Goal: Use online tool/utility: Use online tool/utility

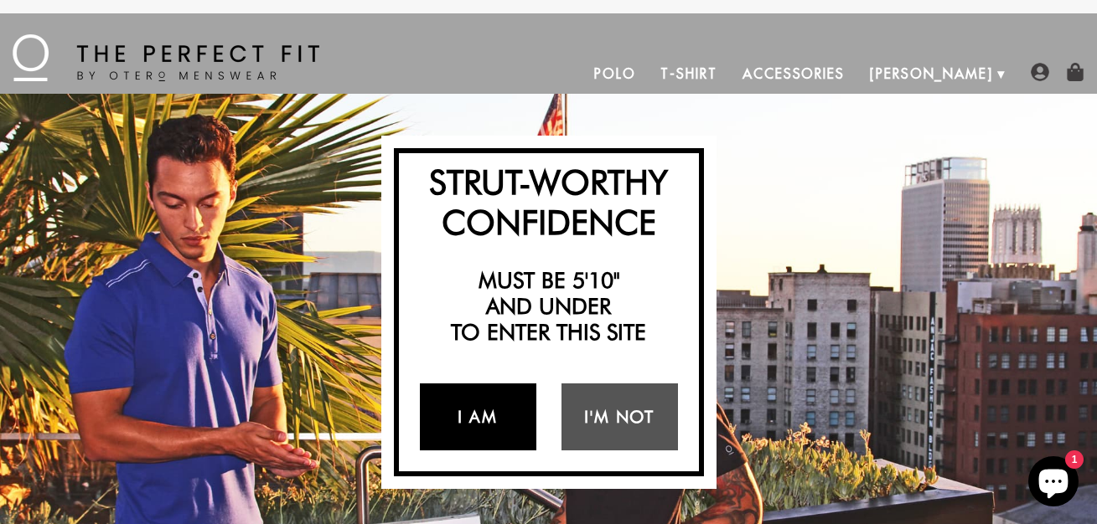
click at [440, 411] on link "I Am" at bounding box center [478, 417] width 116 height 67
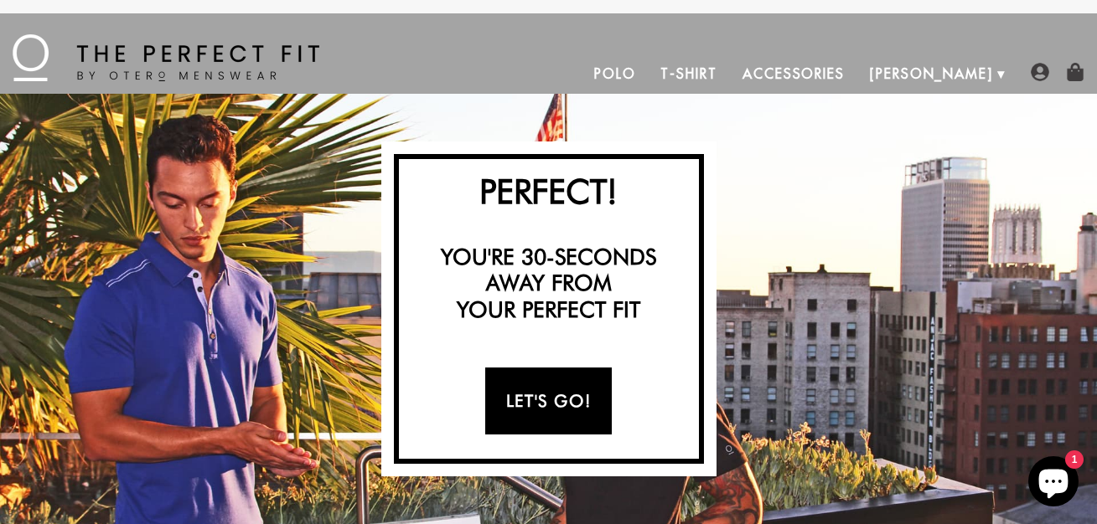
click at [571, 375] on link "Let's Go!" at bounding box center [548, 401] width 127 height 67
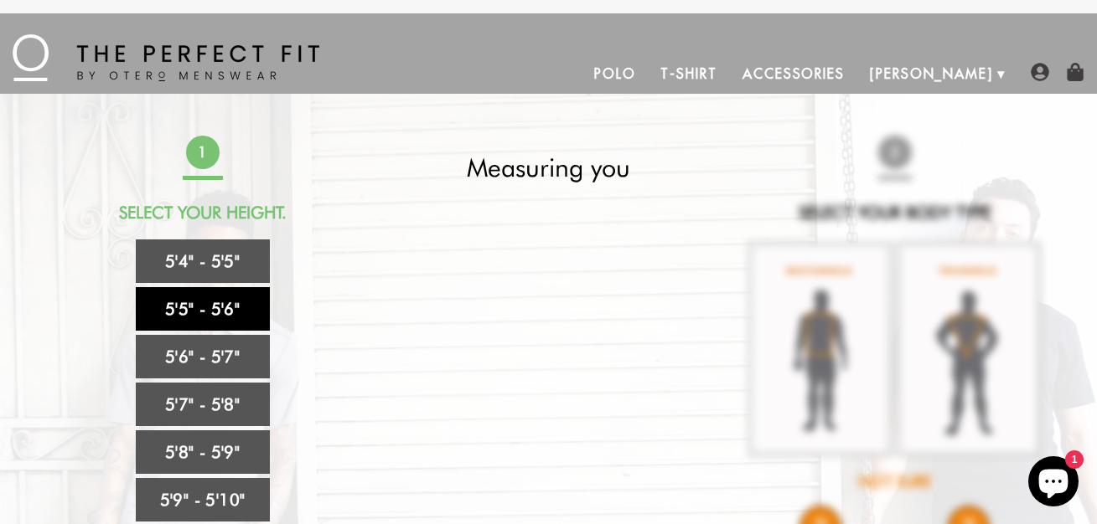
click at [213, 318] on link "5'5" - 5'6"" at bounding box center [203, 309] width 134 height 44
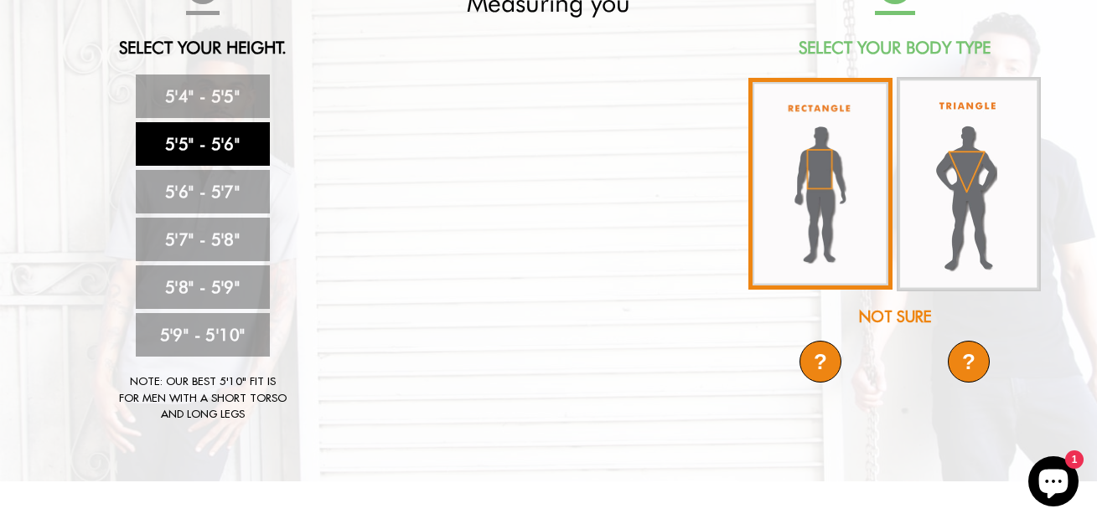
scroll to position [183, 0]
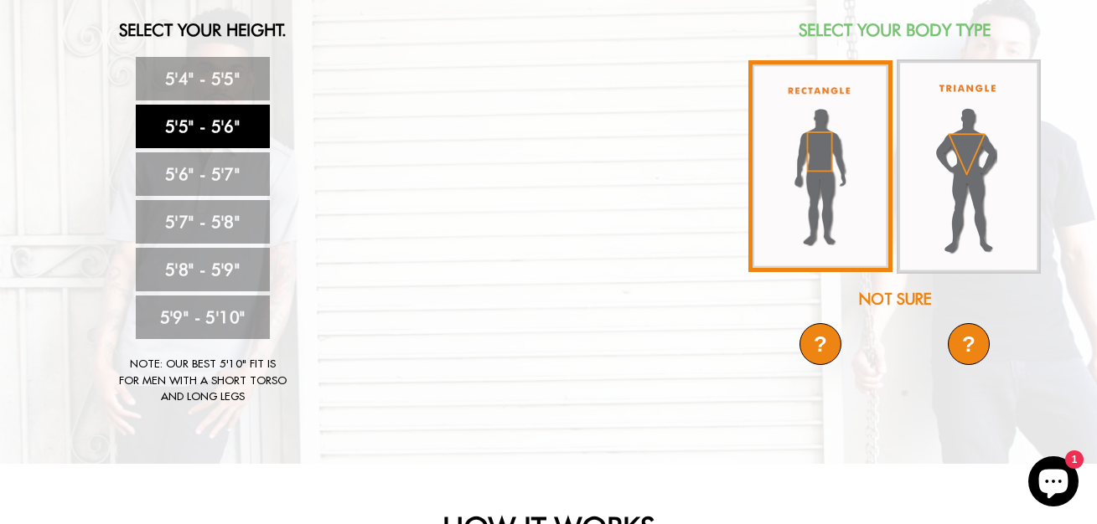
click at [829, 147] on img at bounding box center [820, 166] width 144 height 212
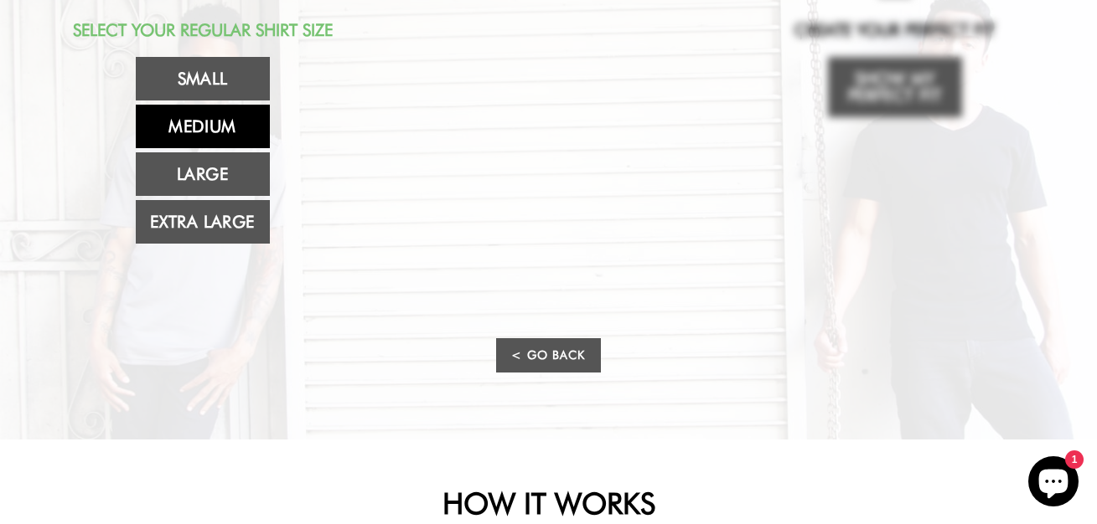
click at [228, 132] on link "Medium" at bounding box center [203, 127] width 134 height 44
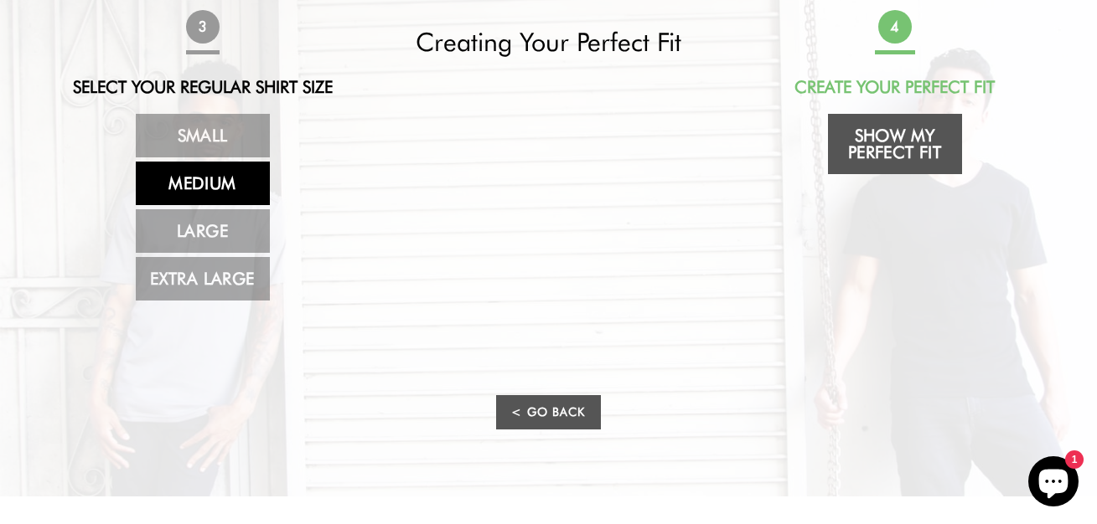
scroll to position [122, 0]
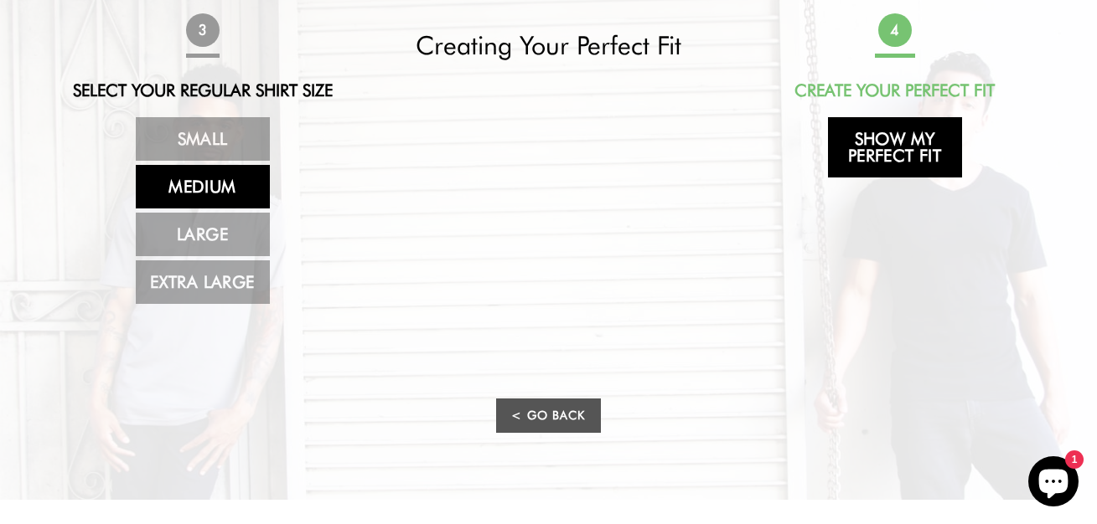
click at [884, 161] on link "Show My Perfect Fit" at bounding box center [895, 147] width 134 height 60
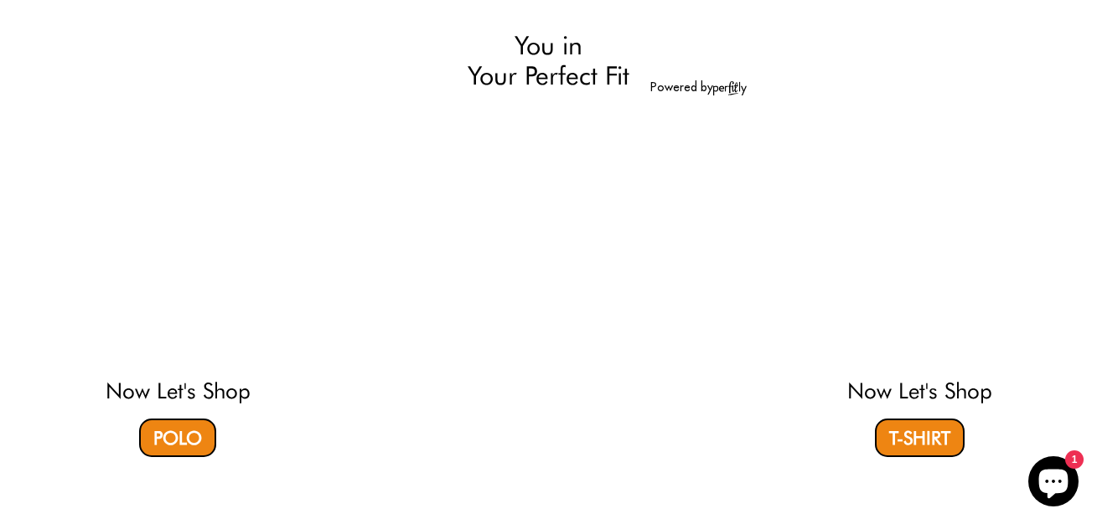
select select "55-56"
select select "M"
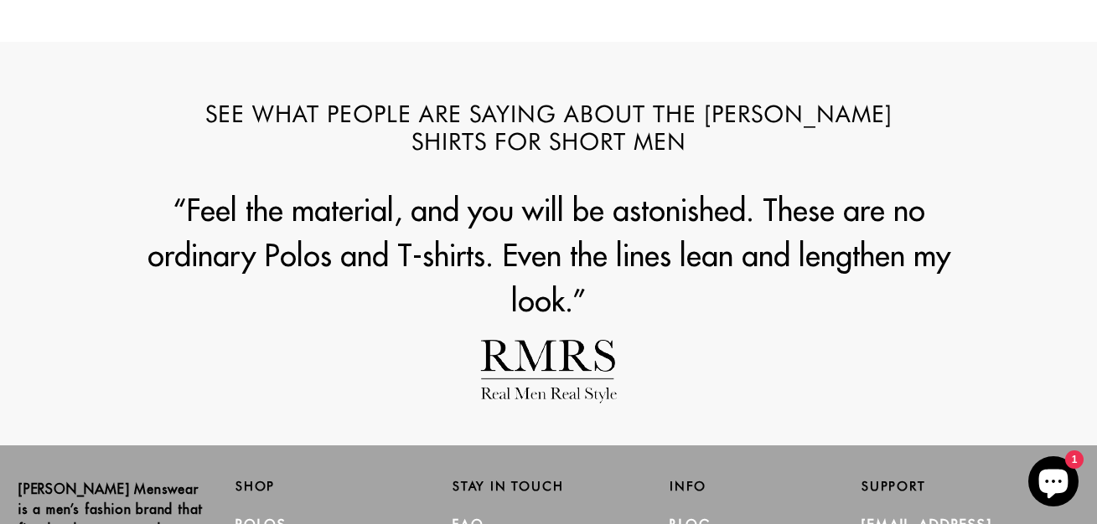
scroll to position [2389, 0]
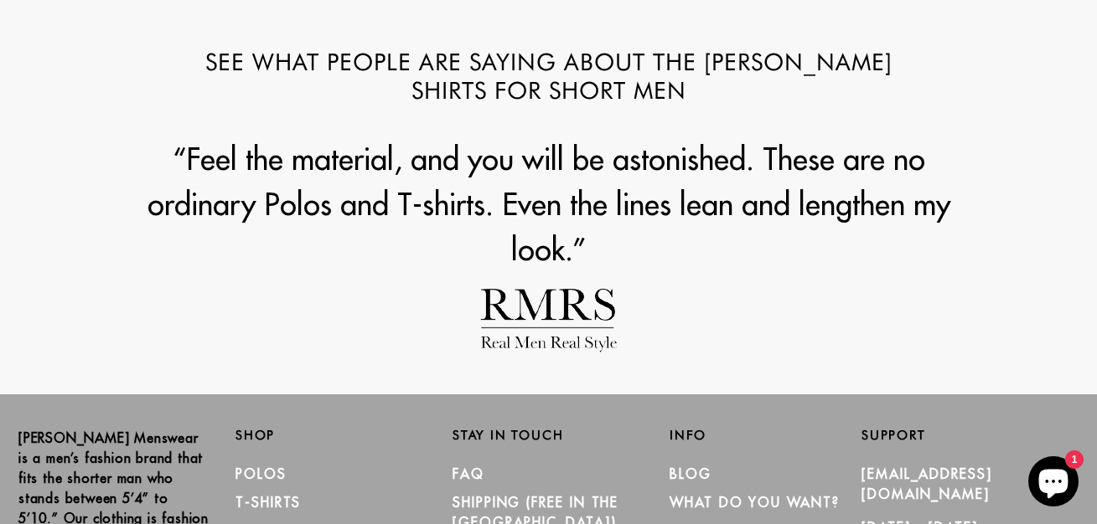
scroll to position [1905, 0]
